Goal: Communication & Community: Share content

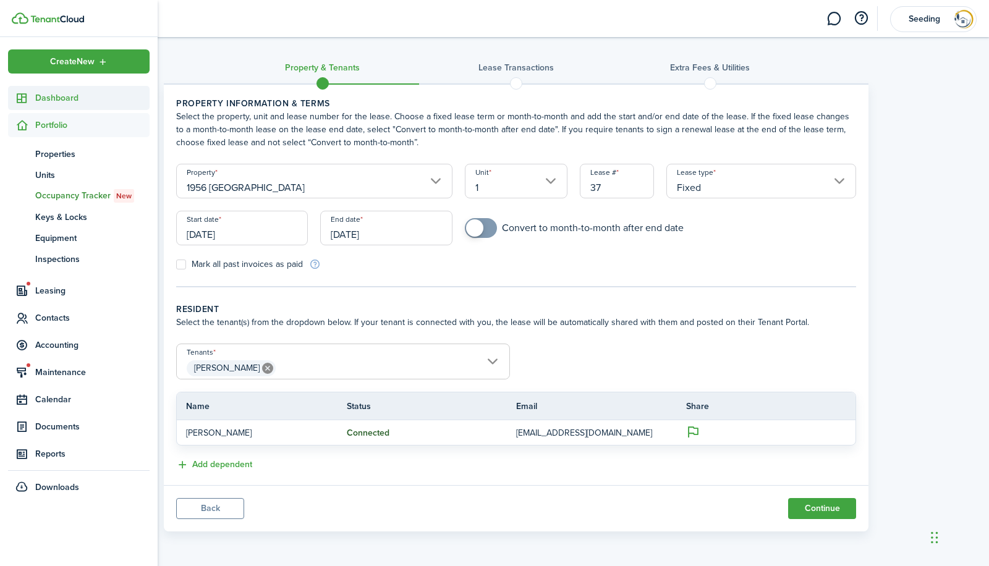
click at [56, 102] on span "Dashboard" at bounding box center [92, 97] width 114 height 13
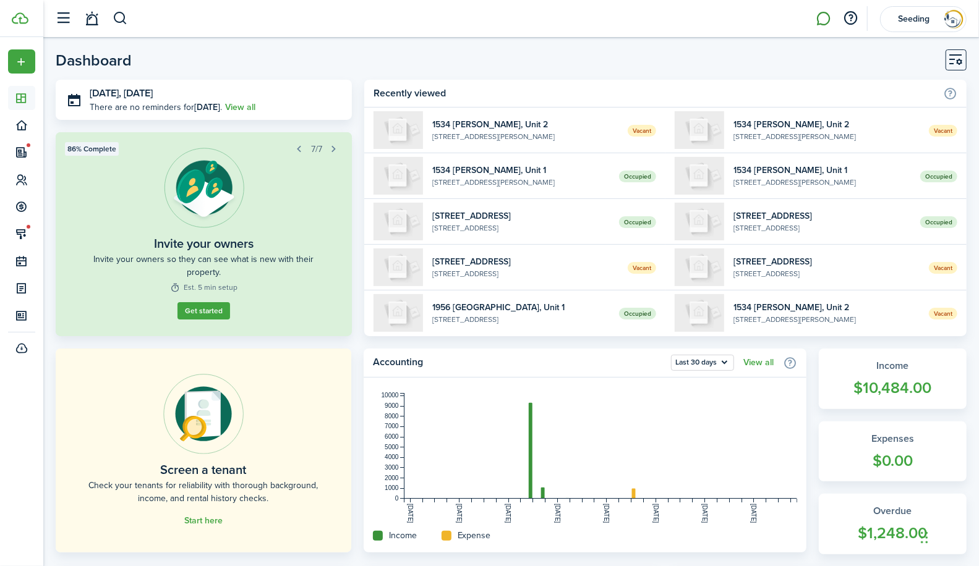
click at [820, 22] on link at bounding box center [823, 19] width 23 height 32
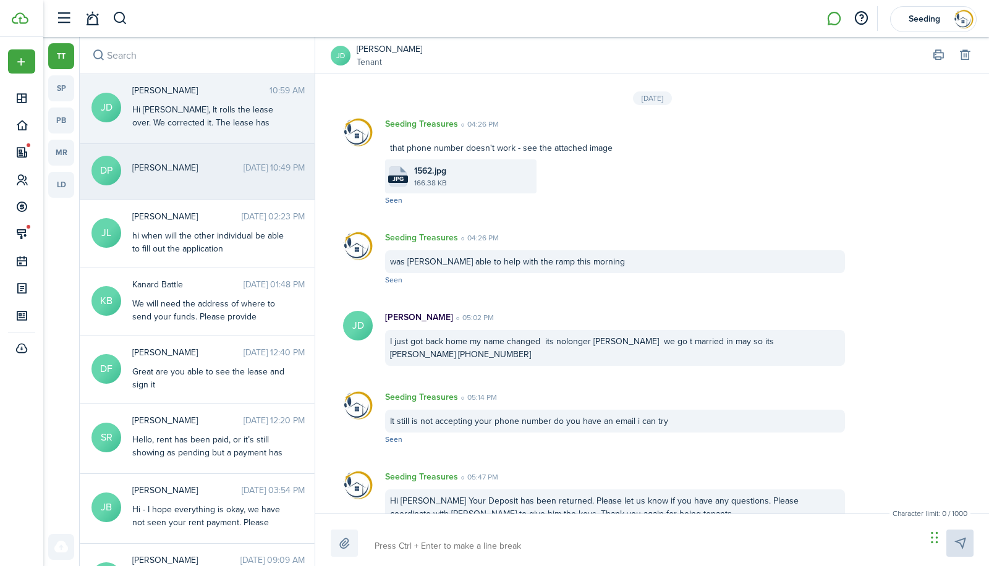
scroll to position [1312, 0]
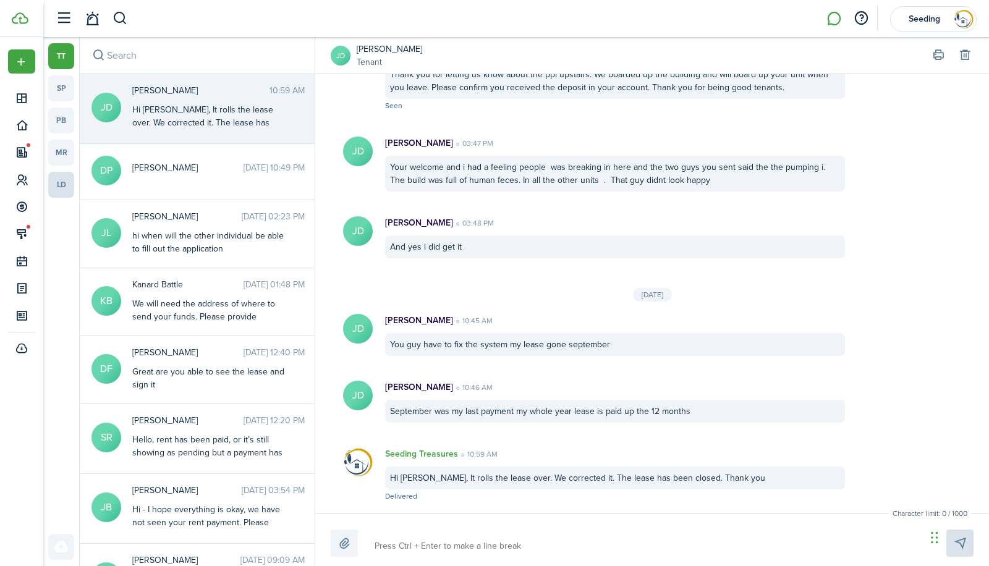
click at [60, 189] on link "ld" at bounding box center [61, 185] width 26 height 26
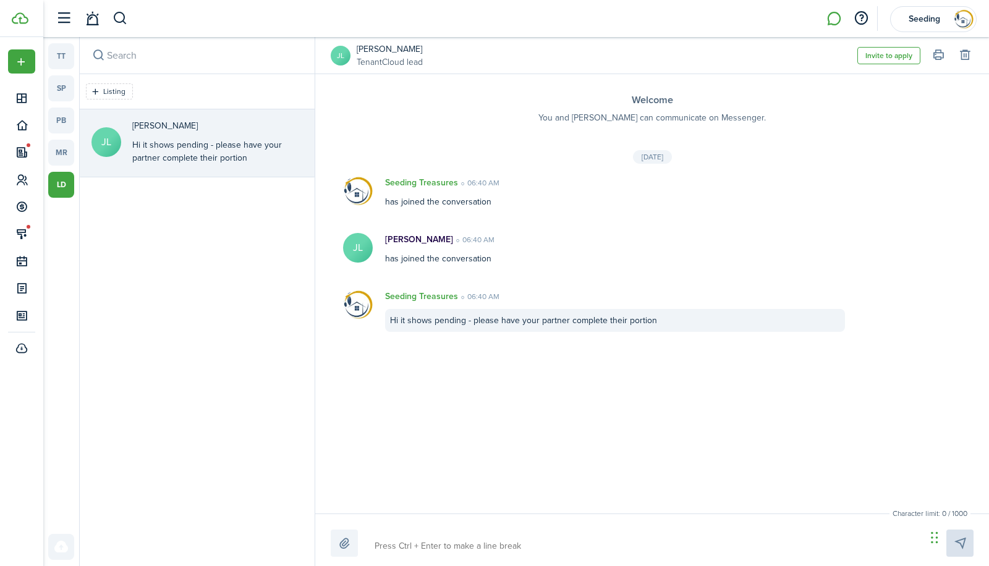
click at [396, 547] on textarea at bounding box center [645, 546] width 551 height 21
type textarea "T"
type textarea "Th"
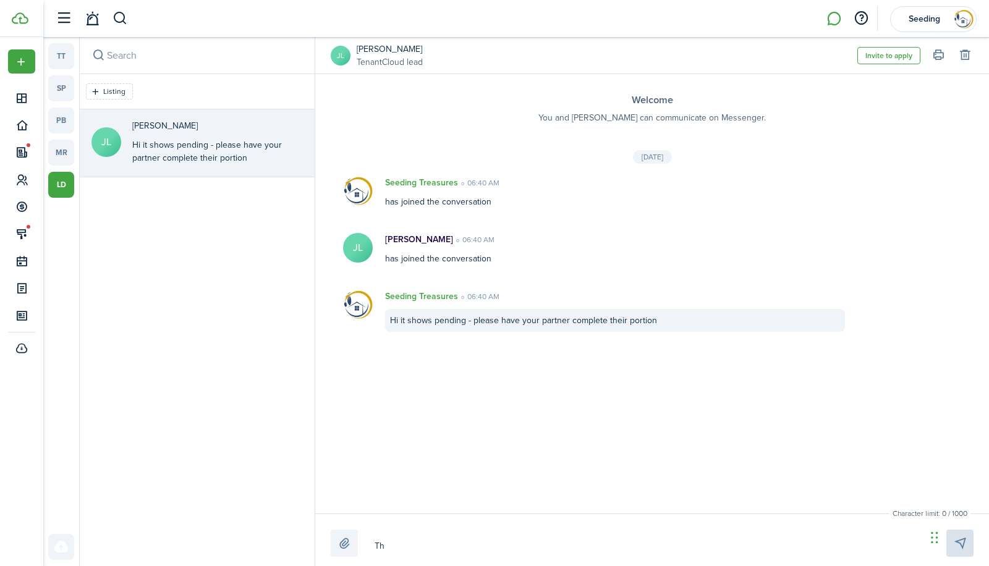
type textarea "The"
type textarea "The l"
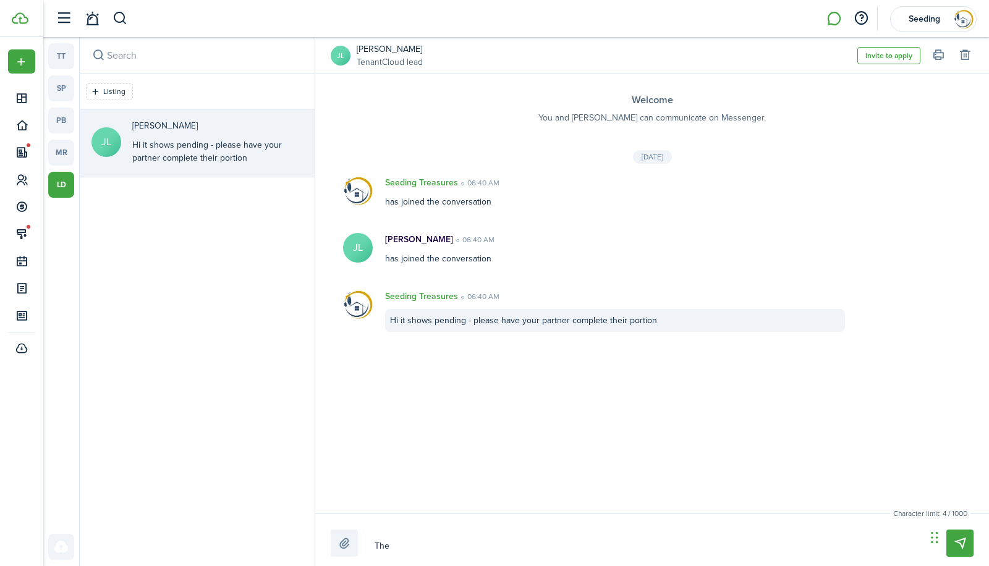
type textarea "The l"
type textarea "The le"
type textarea "The lea"
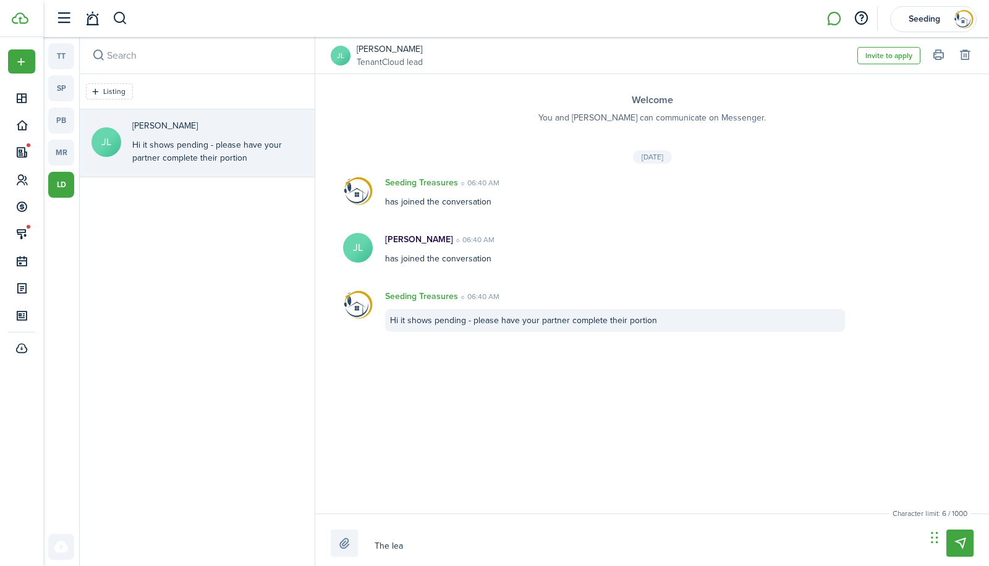
type textarea "The leas"
type textarea "The lease"
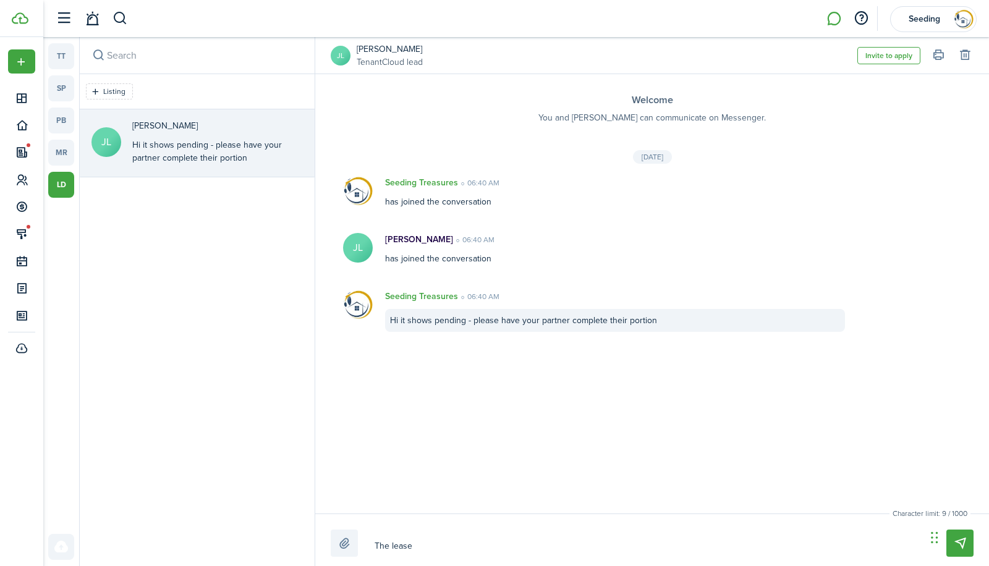
type textarea "The lease"
type textarea "The lease h"
type textarea "The lease ha"
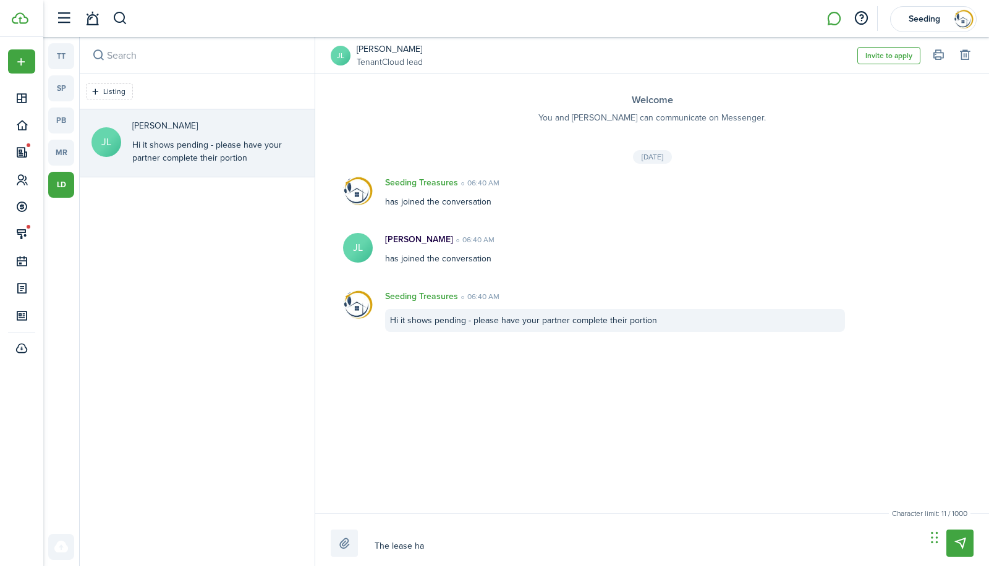
type textarea "The lease has"
type textarea "The lease has b"
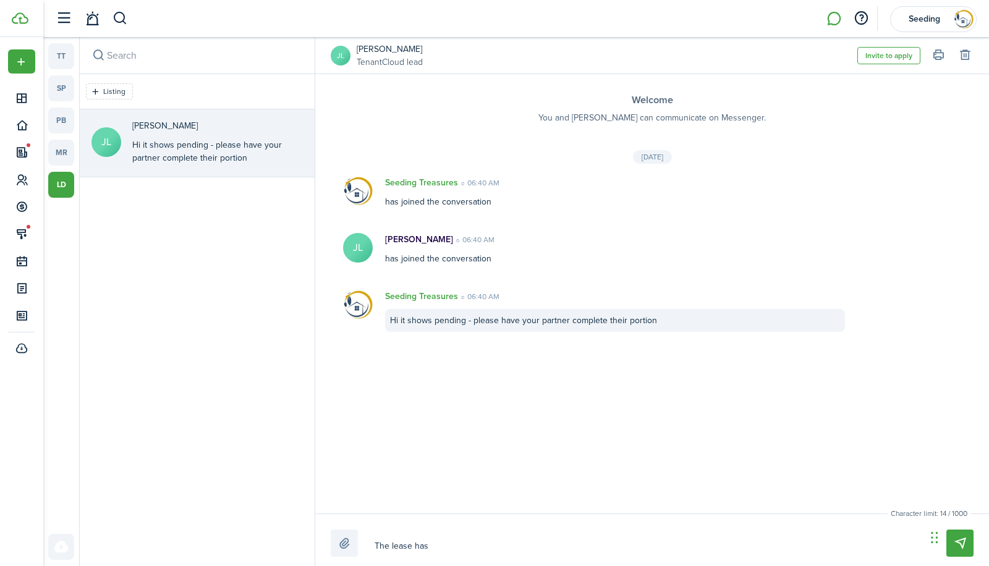
type textarea "The lease has b"
type textarea "The lease has be"
type textarea "The lease has bee"
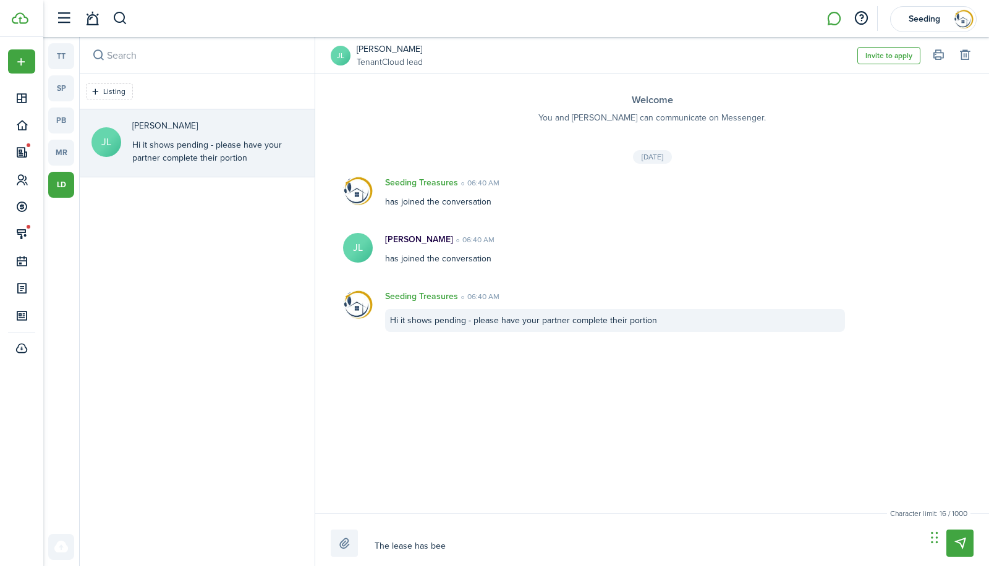
type textarea "The lease has been"
type textarea "The lease has been s"
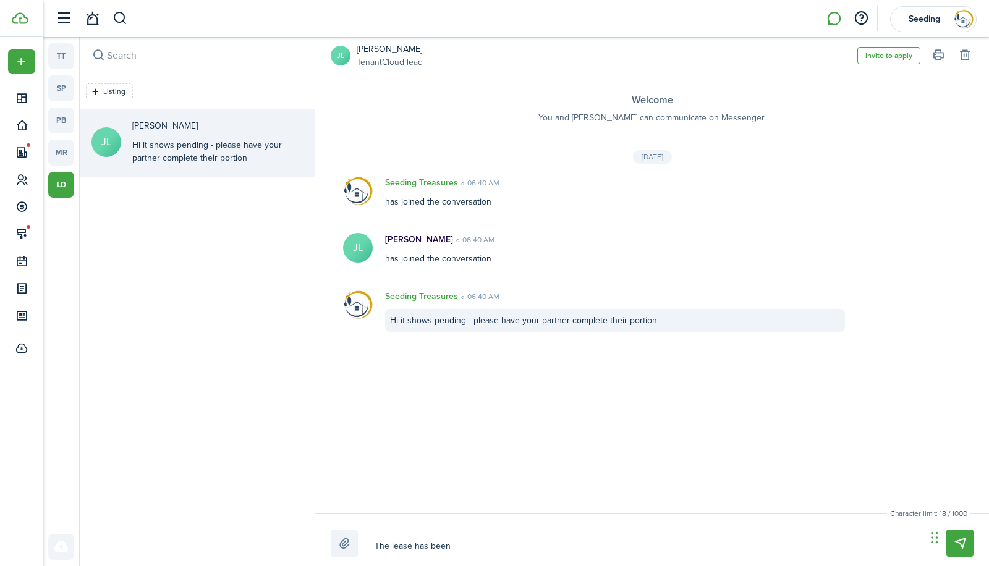
type textarea "The lease has been s"
type textarea "The lease has been se"
type textarea "The lease has been sen"
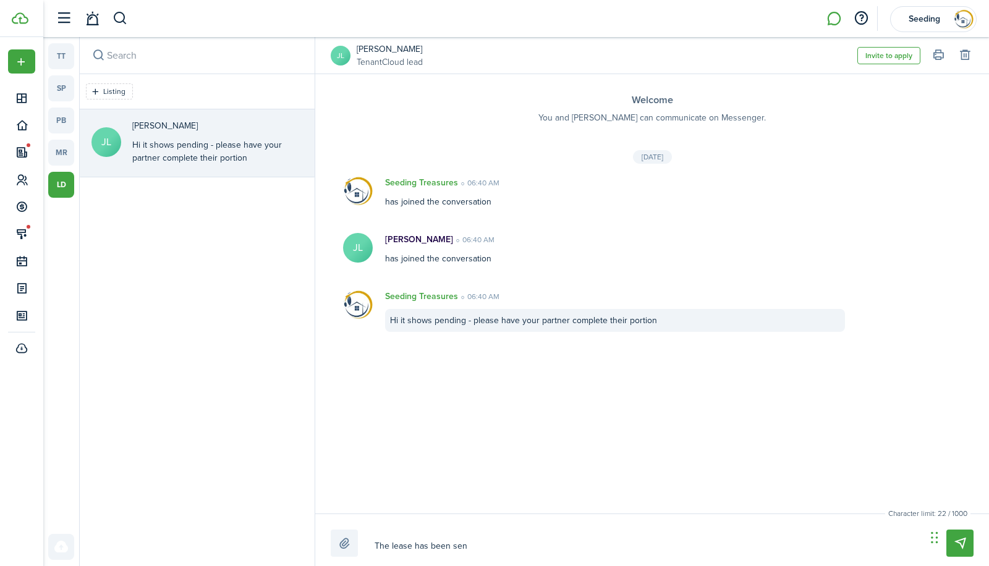
type textarea "The lease has been sent"
type textarea "The lease has been sent p"
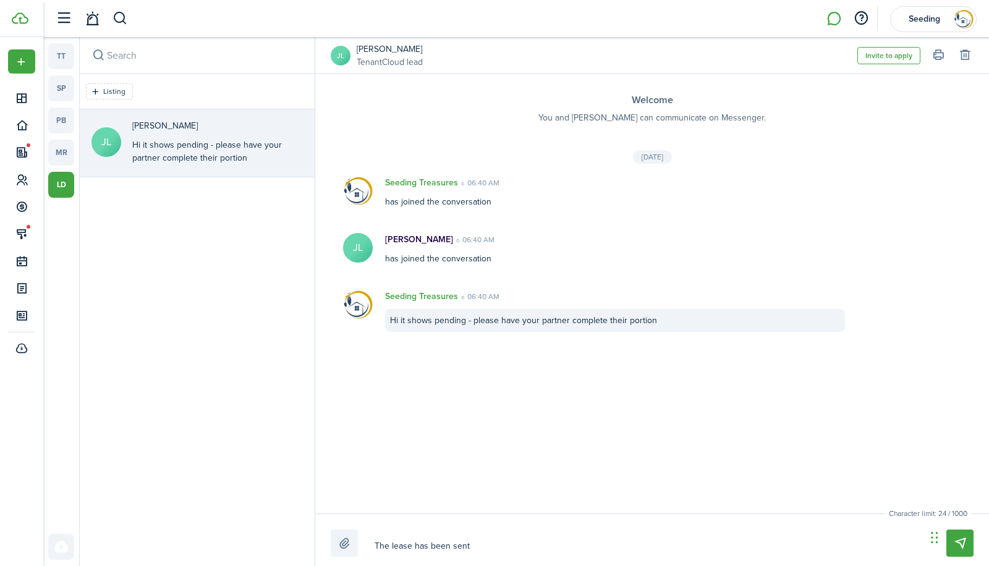
type textarea "The lease has been sent p"
type textarea "The lease has been sent pl"
type textarea "The lease has been sent ple"
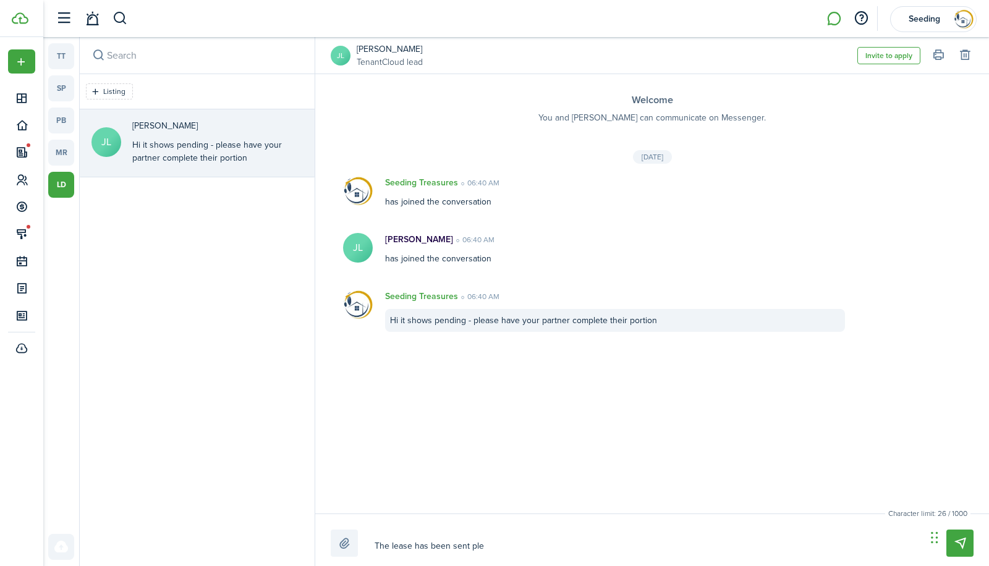
type textarea "The lease has been sent plea"
type textarea "The lease has been sent pleas"
type textarea "The lease has been sent please"
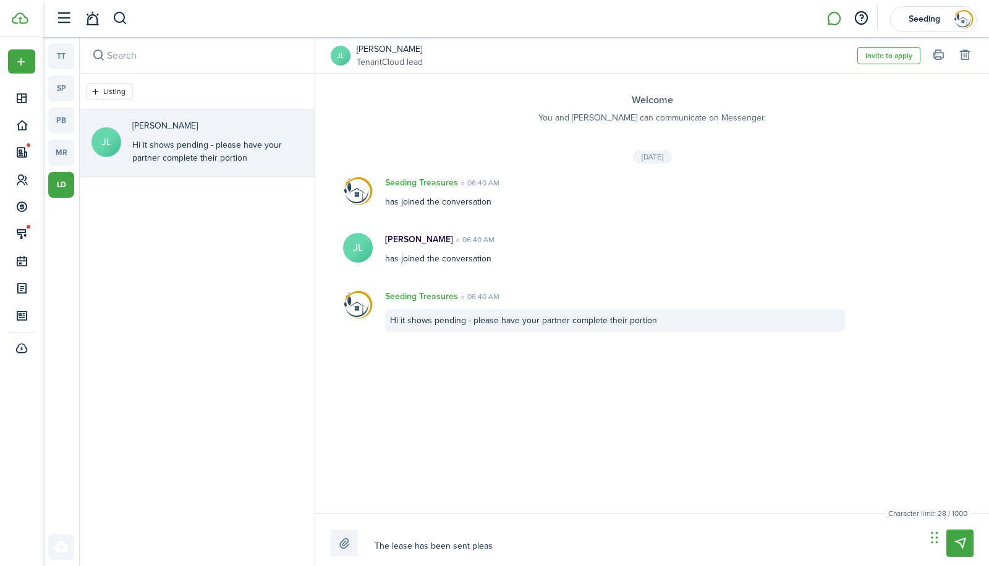
type textarea "The lease has been sent please"
type textarea "The lease has been sent please s"
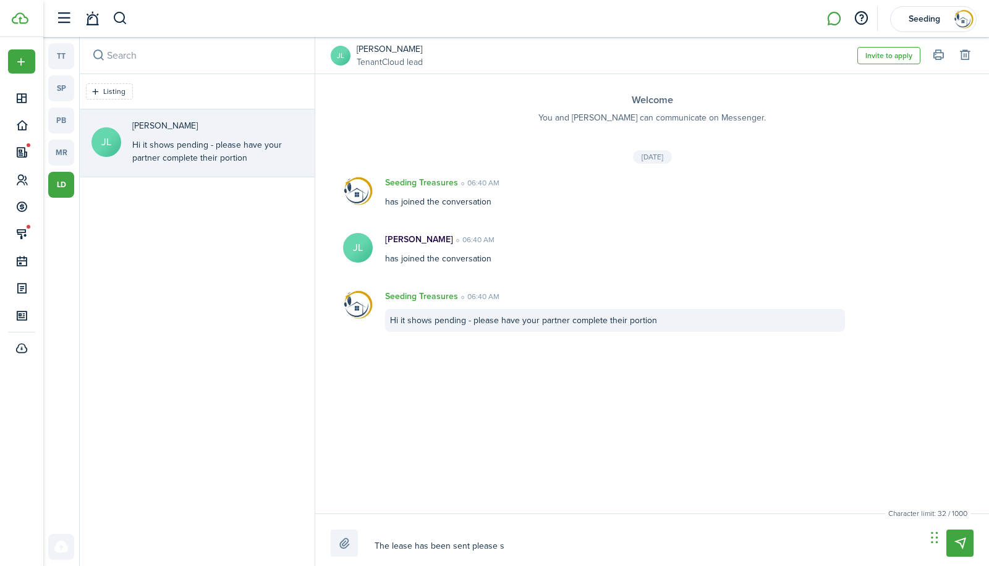
type textarea "The lease has been sent please si"
type textarea "The lease has been sent please sig"
type textarea "The lease has been sent please sign"
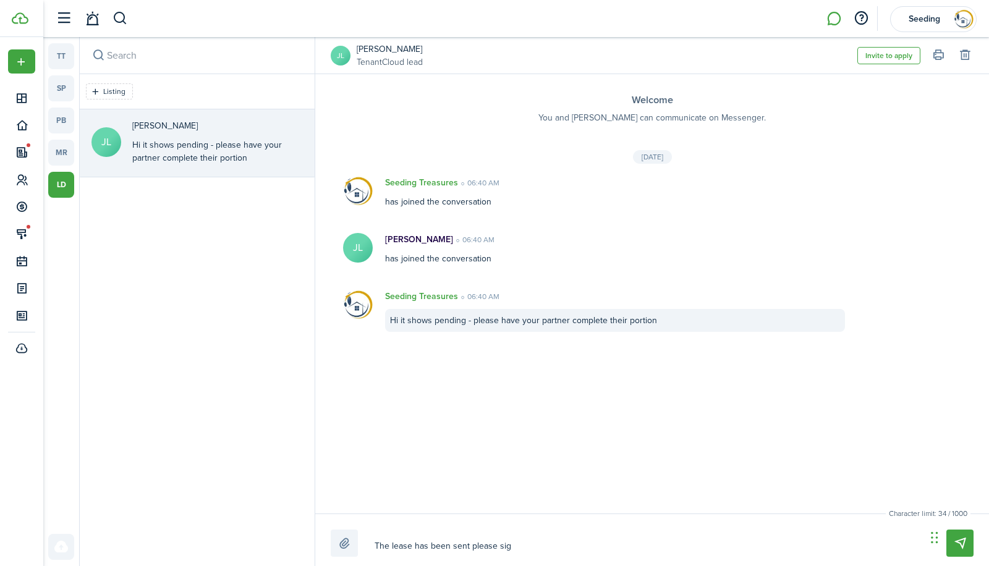
type textarea "The lease has been sent please sign"
type textarea "The lease has been sent please sign a"
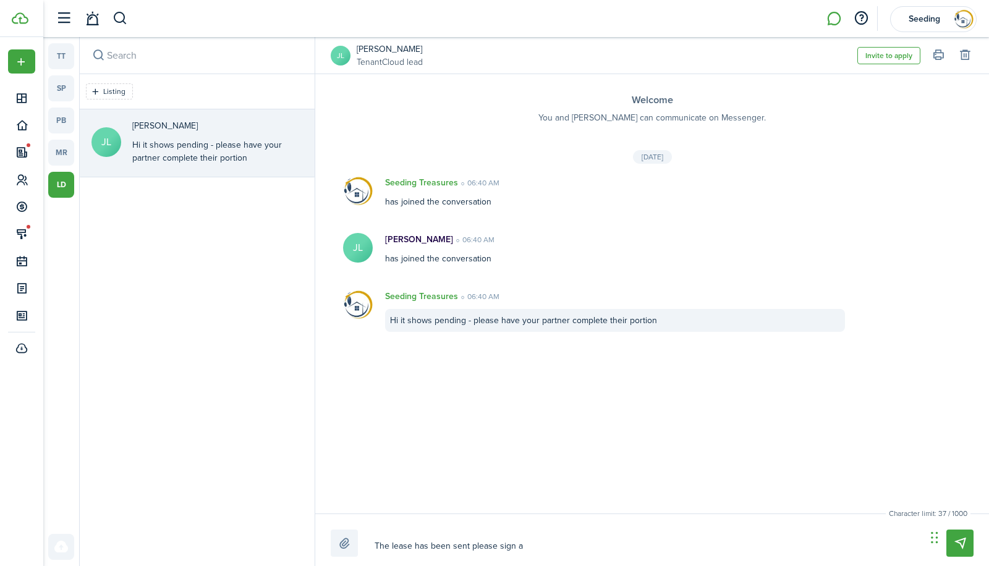
type textarea "The lease has been sent please sign an"
type textarea "The lease has been sent please sign and"
type textarea "The lease has been sent please sign andr"
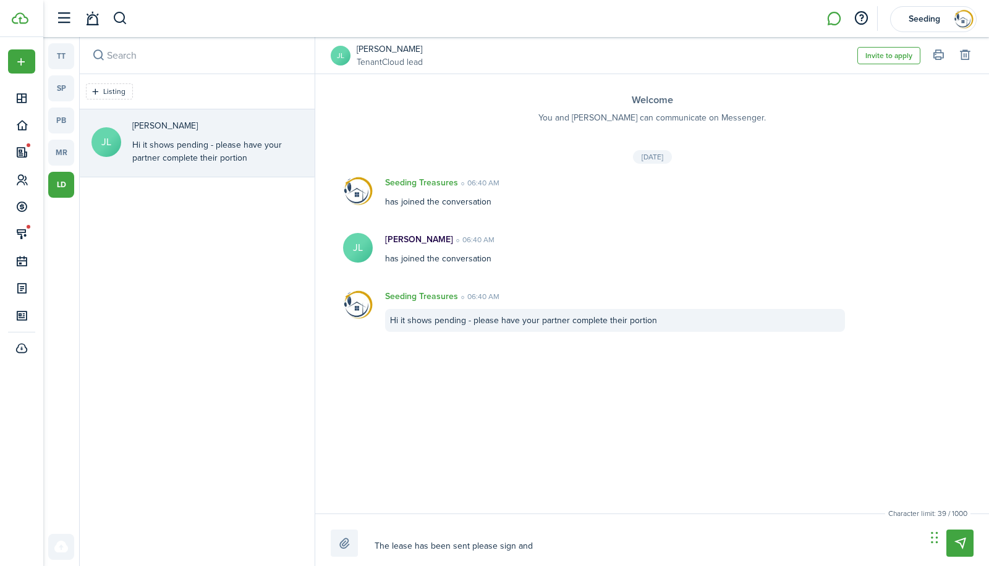
type textarea "The lease has been sent please sign andr"
type textarea "The lease has been sent please sign andre"
type textarea "The lease has been sent please sign andr"
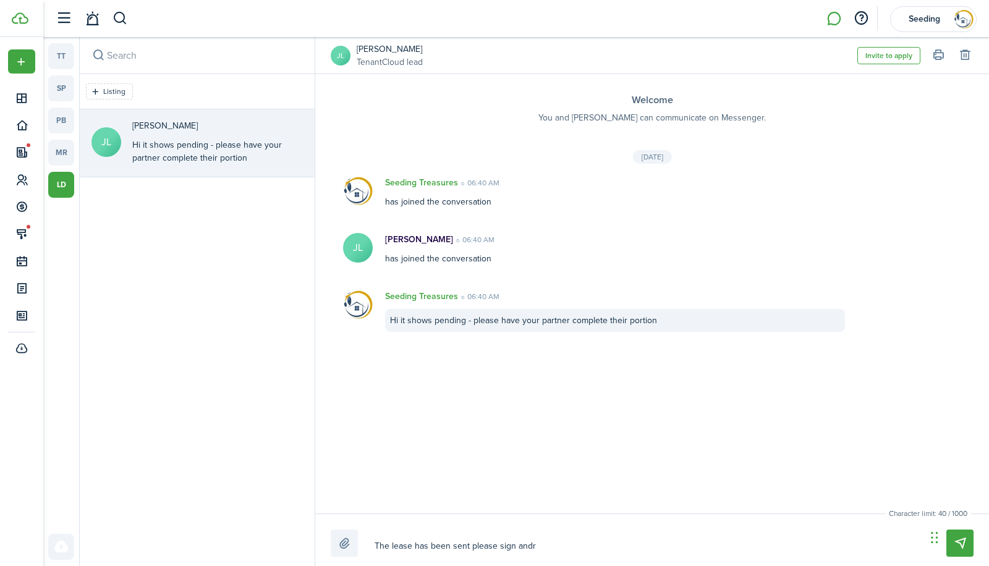
type textarea "The lease has been sent please sign and"
type textarea "The lease has been sent please sign and r"
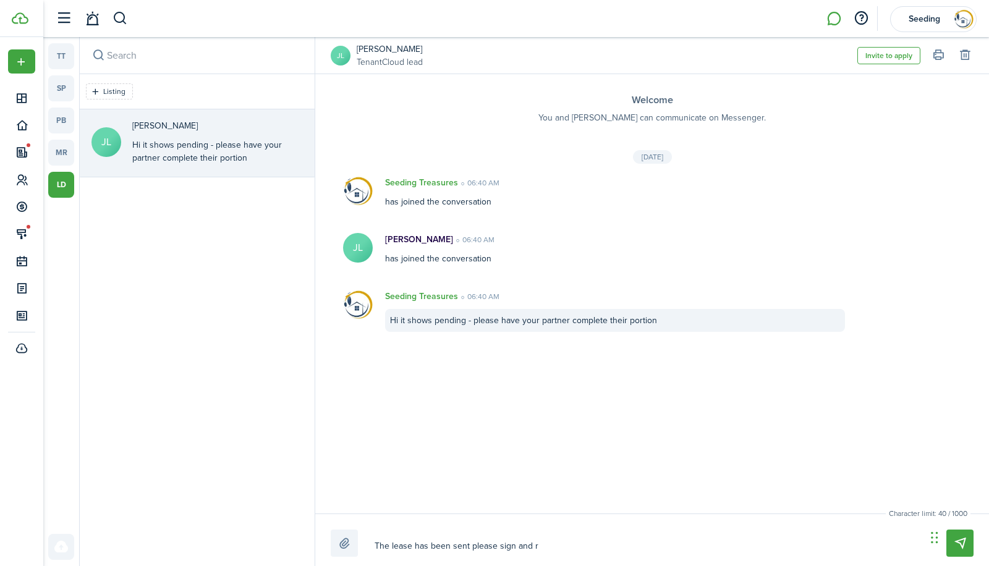
type textarea "The lease has been sent please sign and r"
type textarea "The lease has been sent please sign and re"
type textarea "The lease has been sent please sign and ret"
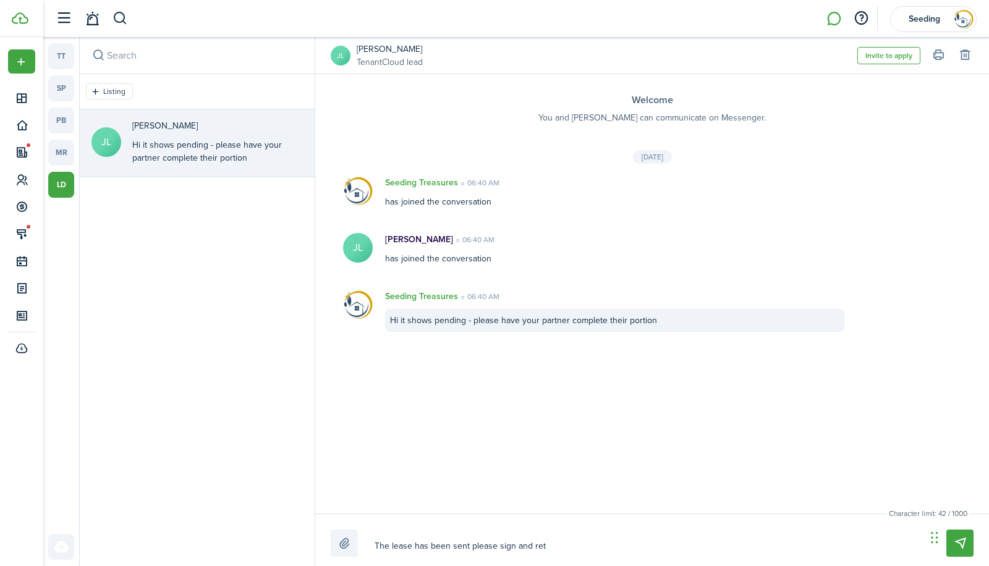
type textarea "The lease has been sent please sign and retu"
type textarea "The lease has been sent please sign and retur"
type textarea "The lease has been sent please sign and return"
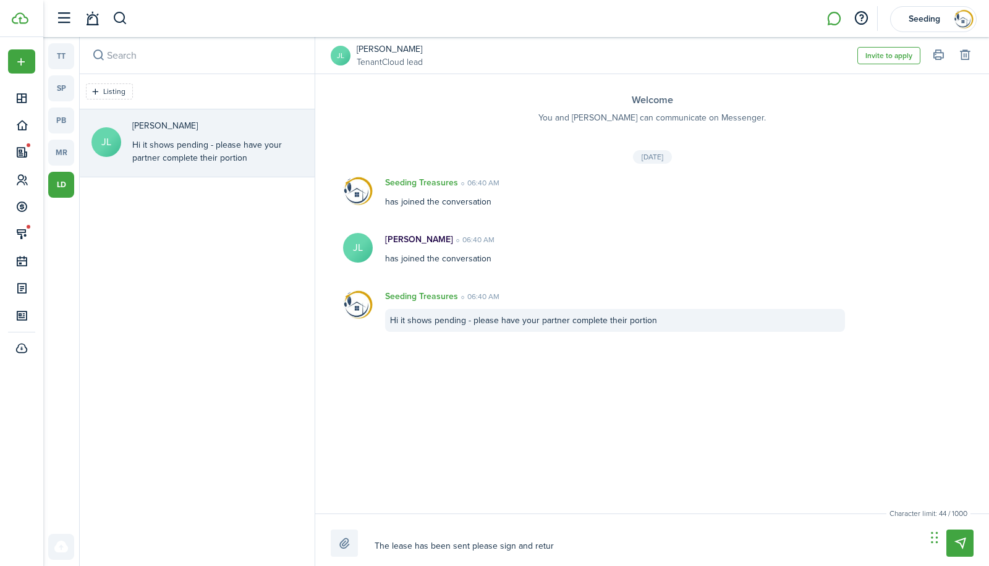
type textarea "The lease has been sent please sign and return"
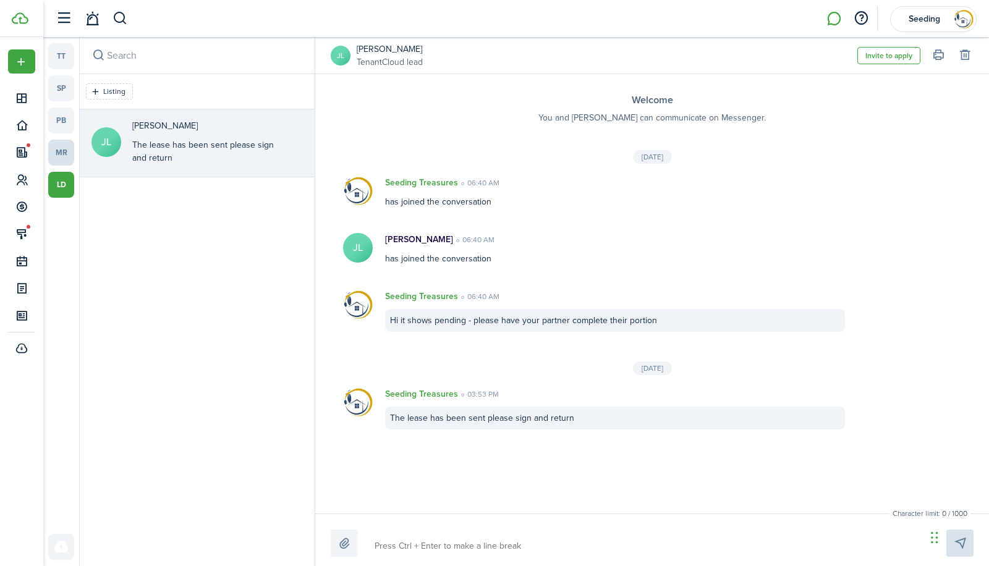
click at [53, 155] on link "mr" at bounding box center [61, 153] width 26 height 26
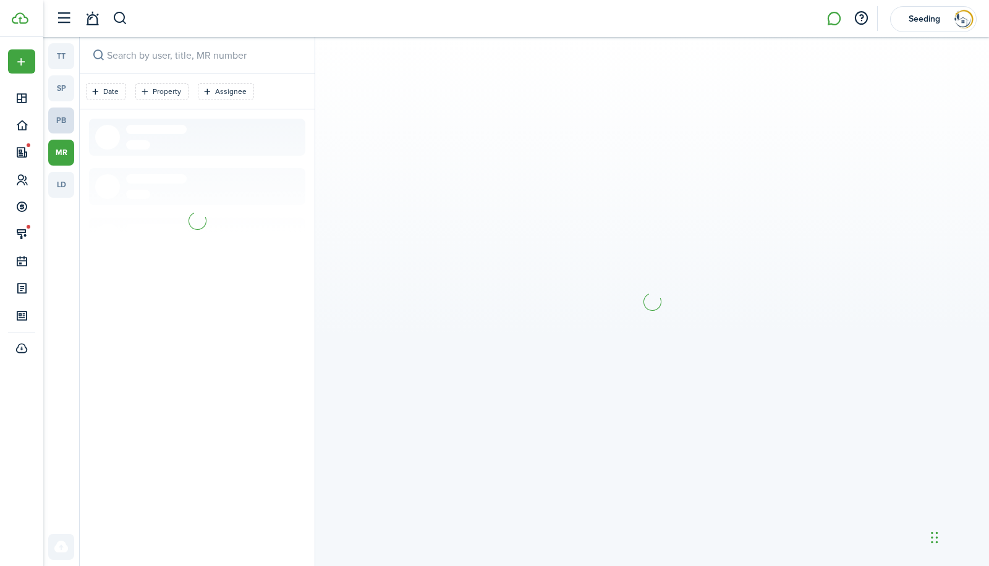
click at [60, 119] on link "pb" at bounding box center [61, 121] width 26 height 26
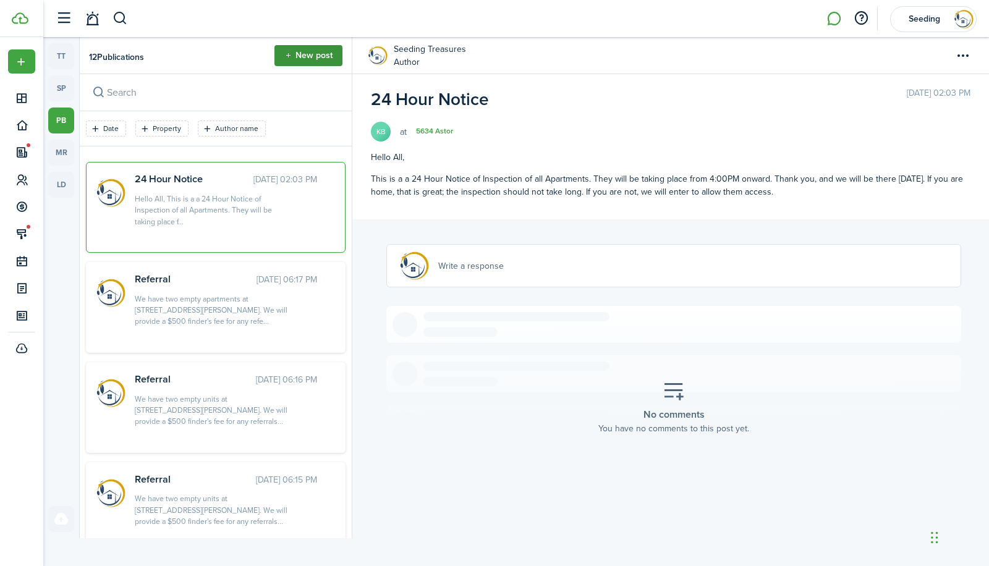
click at [309, 56] on button "New post" at bounding box center [308, 55] width 68 height 21
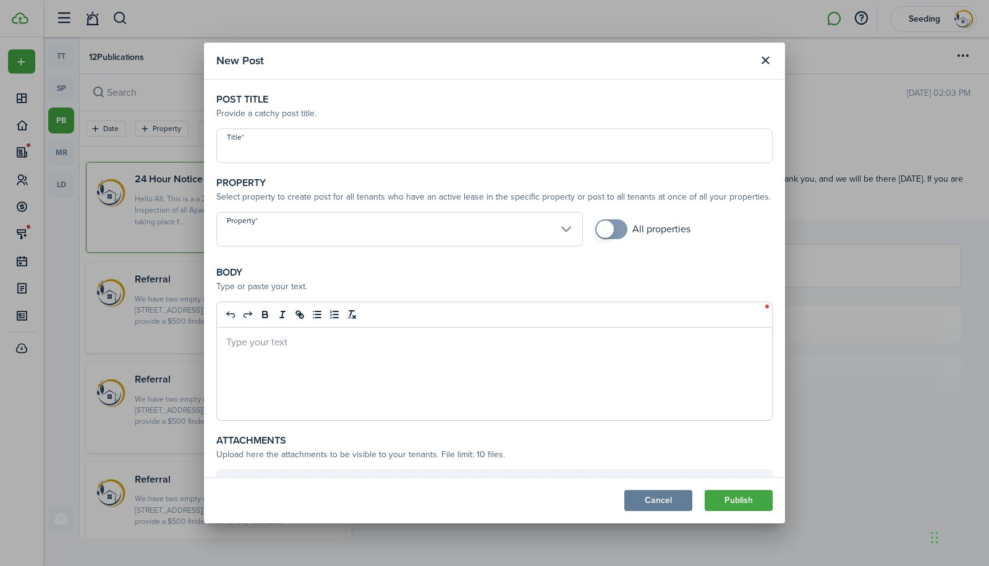
click at [284, 147] on input "Title" at bounding box center [494, 146] width 556 height 35
click at [555, 227] on input "Property" at bounding box center [399, 229] width 367 height 35
type input "24 Hour Notice"
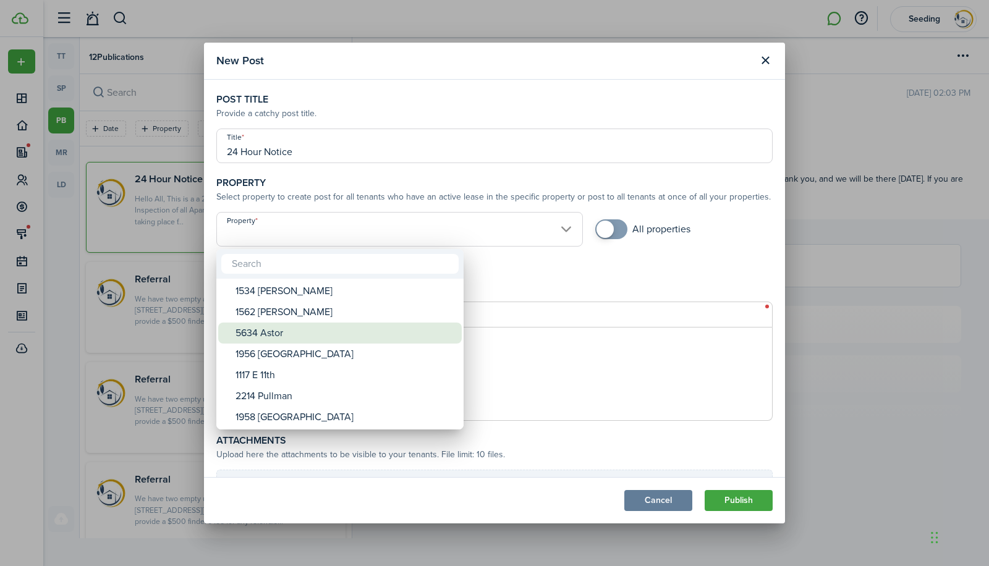
click at [282, 336] on div "5634 Astor" at bounding box center [345, 333] width 219 height 21
type input "5634 Astor"
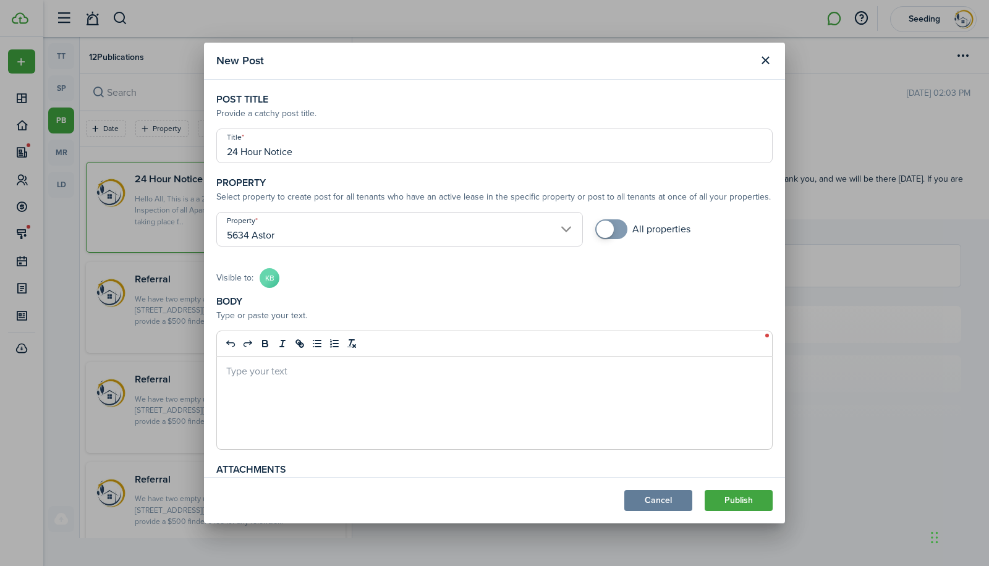
click at [297, 384] on div at bounding box center [494, 403] width 555 height 93
click at [231, 372] on p "Hi On 9/24 [DATE], appraisers will be at the unit." at bounding box center [494, 370] width 537 height 13
click at [260, 386] on p "On 9/24 [DATE], appraisers will be at the unit." at bounding box center [494, 383] width 537 height 13
click at [433, 380] on p "9/24 [DATE], appraisers will be at the unit." at bounding box center [494, 383] width 537 height 13
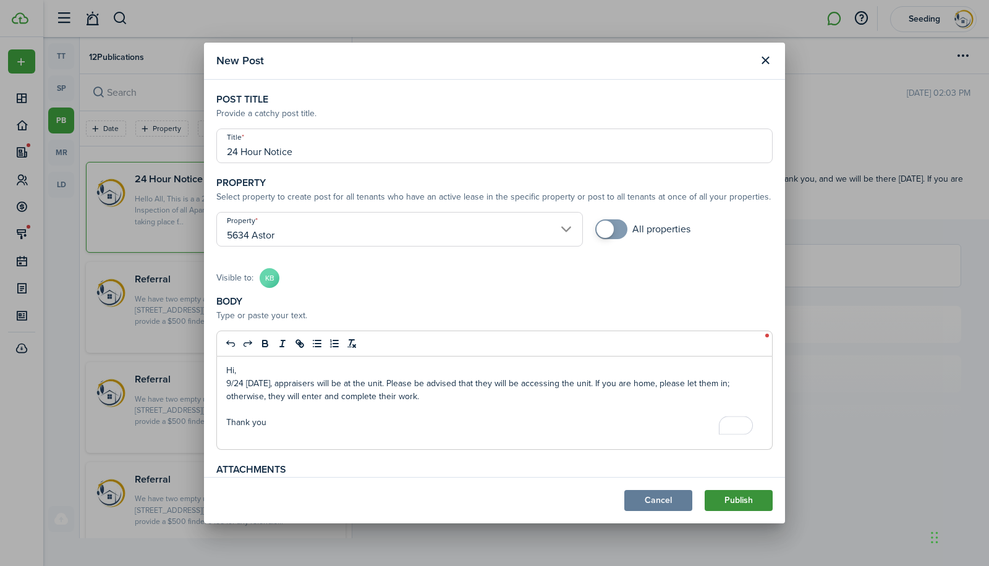
click at [746, 502] on button "Publish" at bounding box center [739, 500] width 68 height 21
